Goal: Check status: Check status

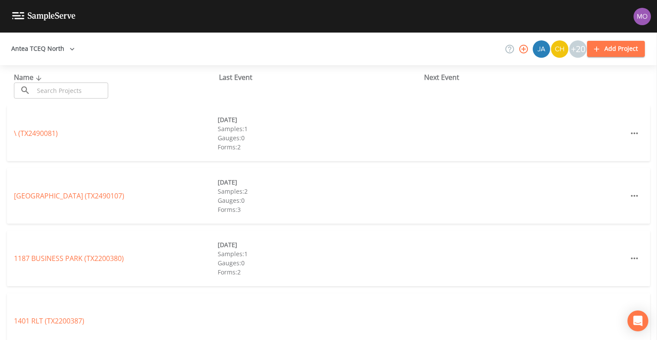
click at [57, 83] on input "text" at bounding box center [71, 91] width 74 height 16
paste input "TX1090001"
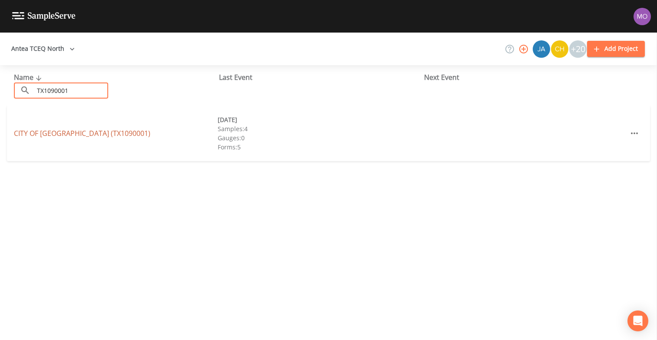
type input "TX1090001"
click at [59, 134] on link "CITY OF [GEOGRAPHIC_DATA] ([GEOGRAPHIC_DATA])" at bounding box center [82, 134] width 137 height 10
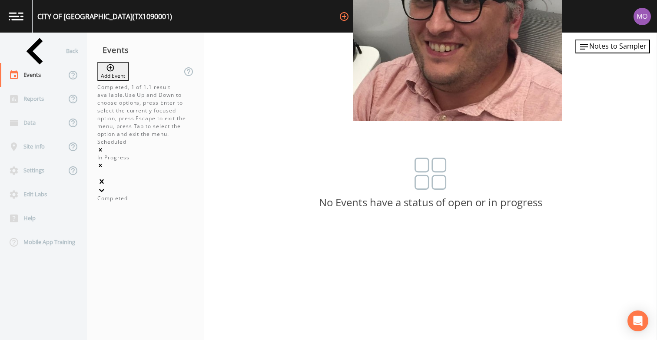
click at [119, 154] on div "In Progress" at bounding box center [145, 158] width 97 height 8
click at [118, 195] on div "Completed" at bounding box center [145, 199] width 97 height 8
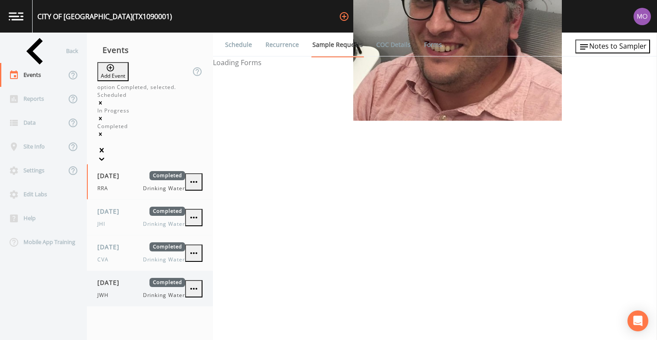
click at [119, 278] on div "[DATE] Completed JWH Drinking Water" at bounding box center [141, 288] width 88 height 21
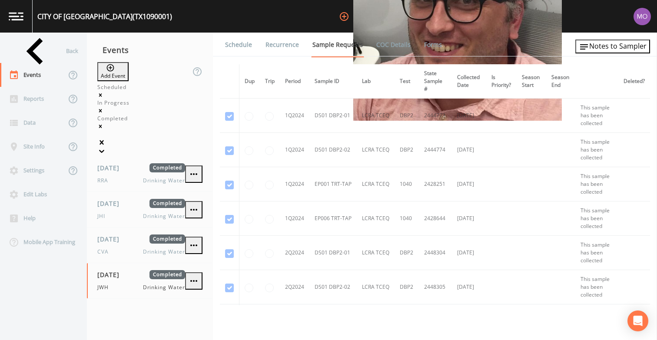
click at [428, 43] on link "Forms" at bounding box center [433, 45] width 20 height 24
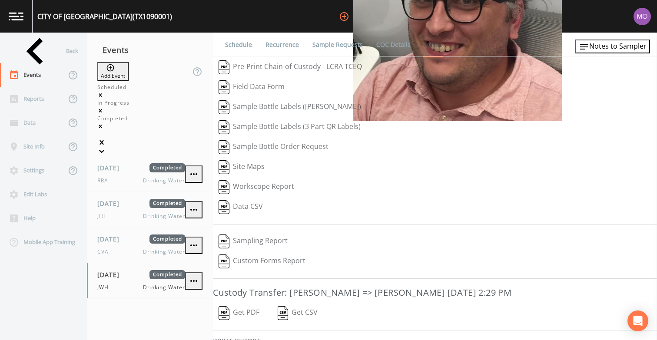
scroll to position [59, 0]
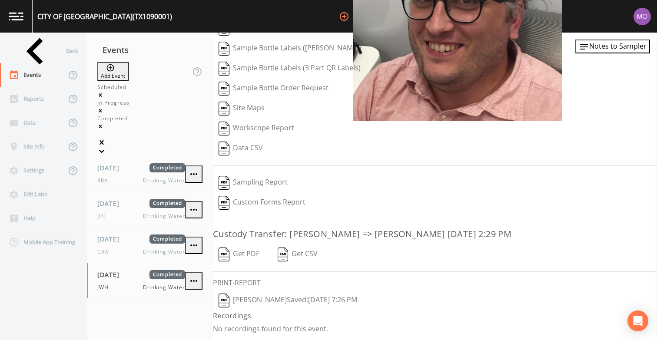
click at [228, 303] on img "button" at bounding box center [224, 301] width 11 height 14
